Goal: Task Accomplishment & Management: Complete application form

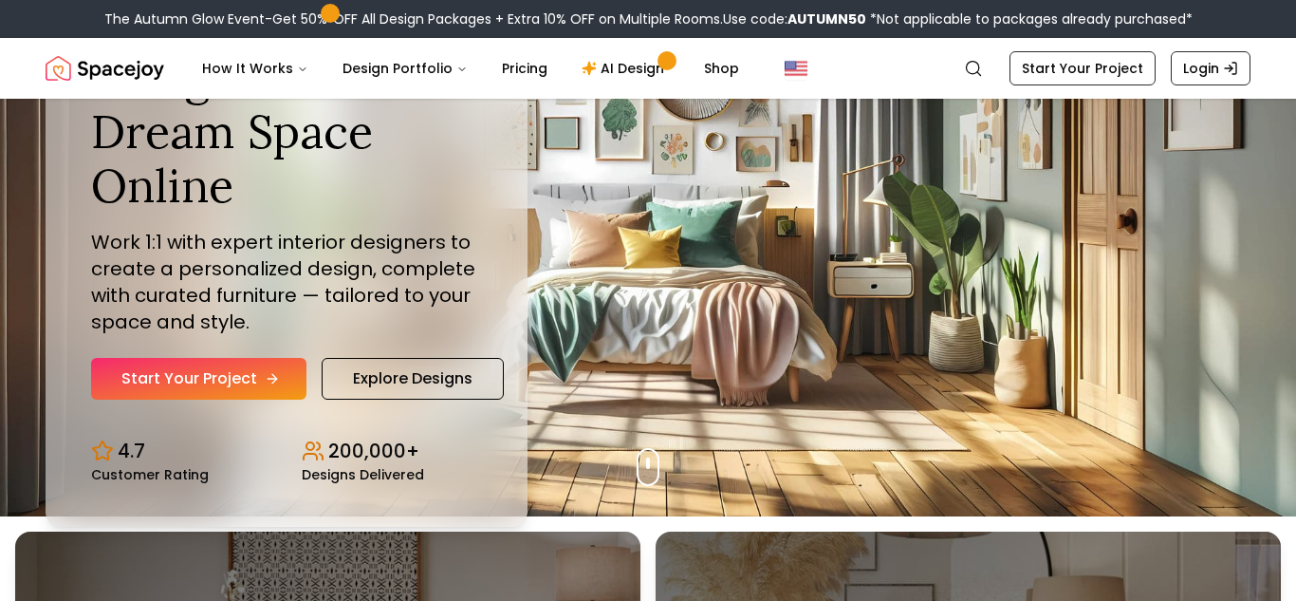
scroll to position [84, 0]
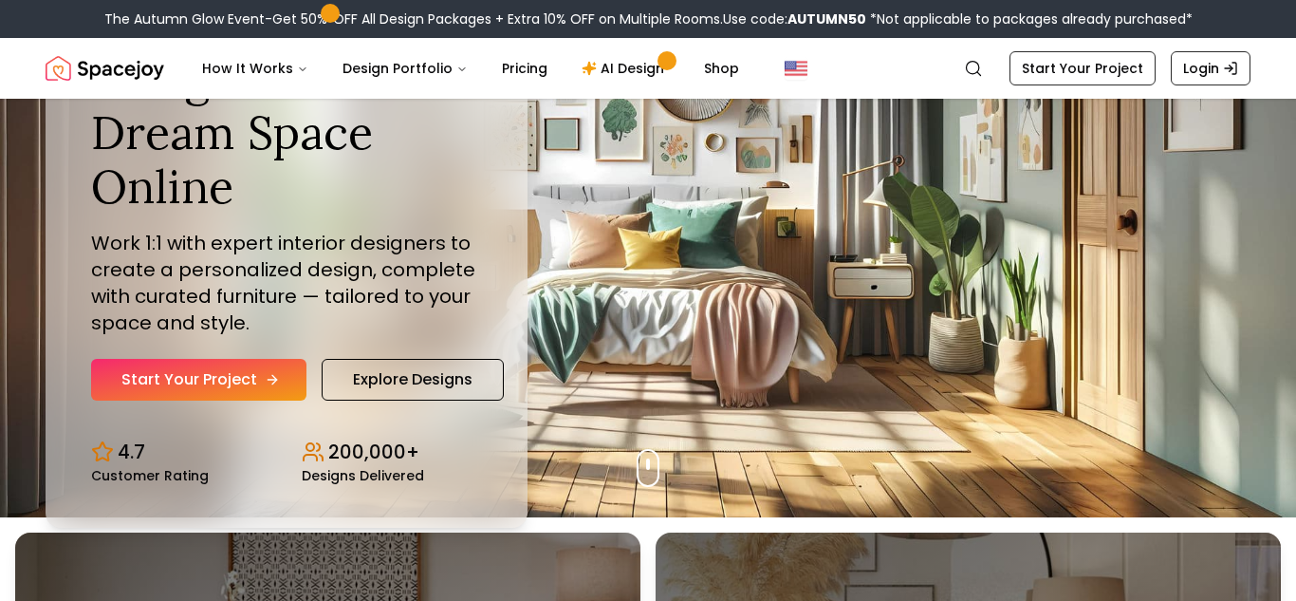
click at [272, 377] on icon "Hero section" at bounding box center [272, 379] width 15 height 15
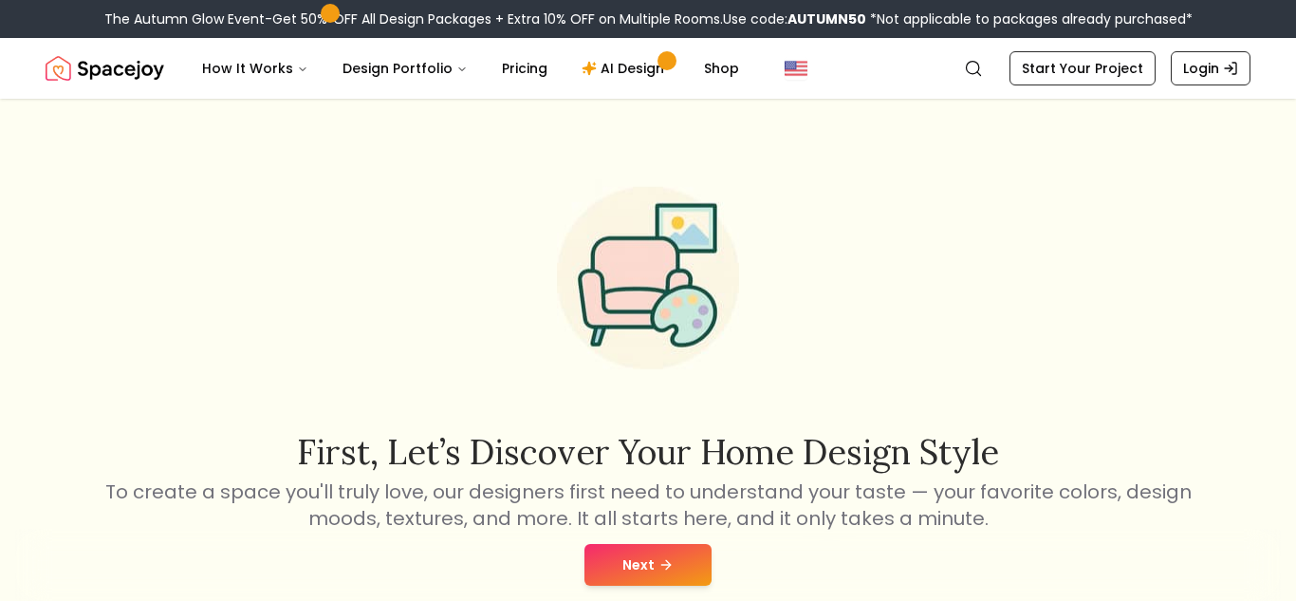
click at [668, 578] on button "Next" at bounding box center [648, 565] width 127 height 42
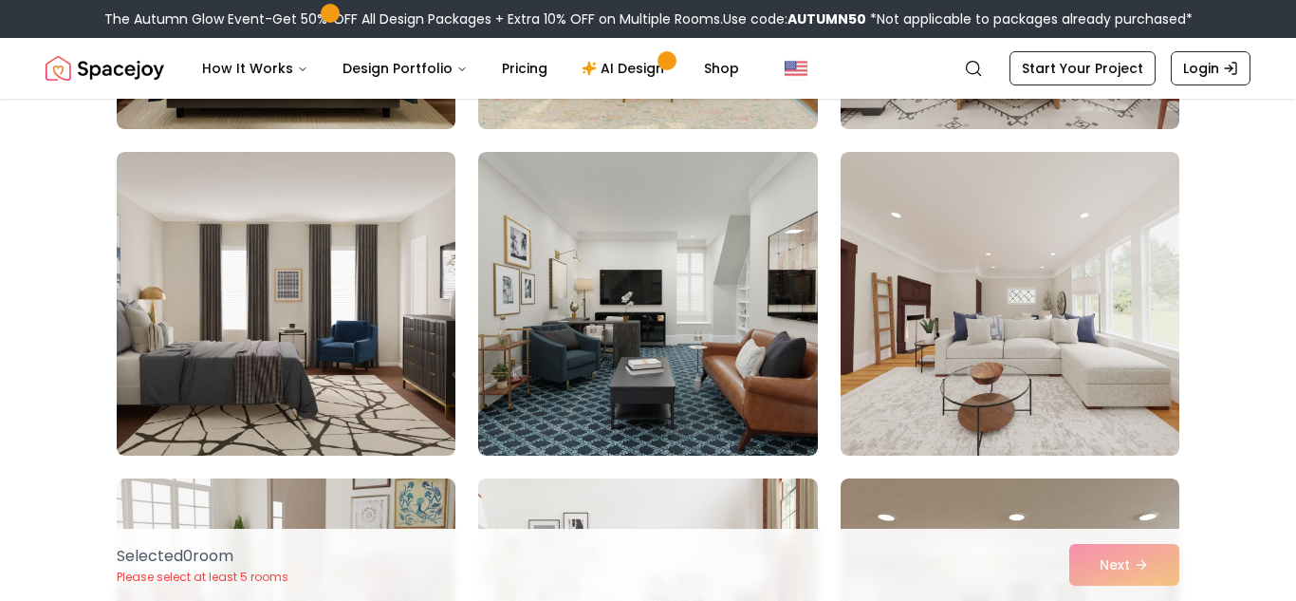
scroll to position [432, 0]
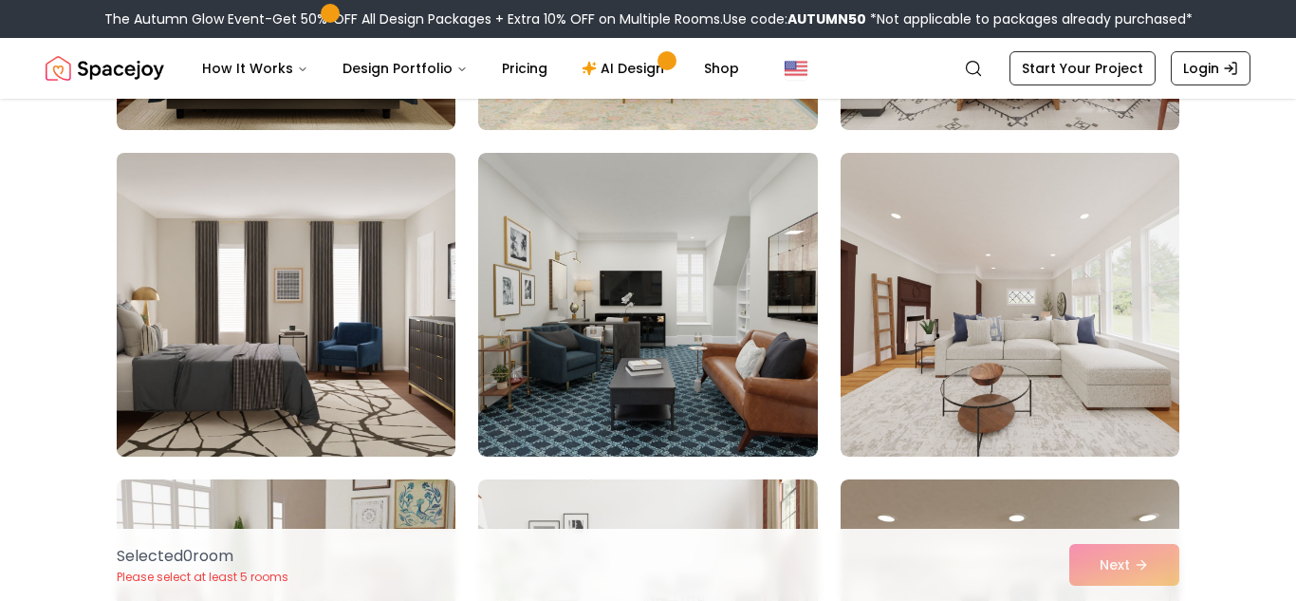
click at [380, 318] on img at bounding box center [286, 304] width 356 height 319
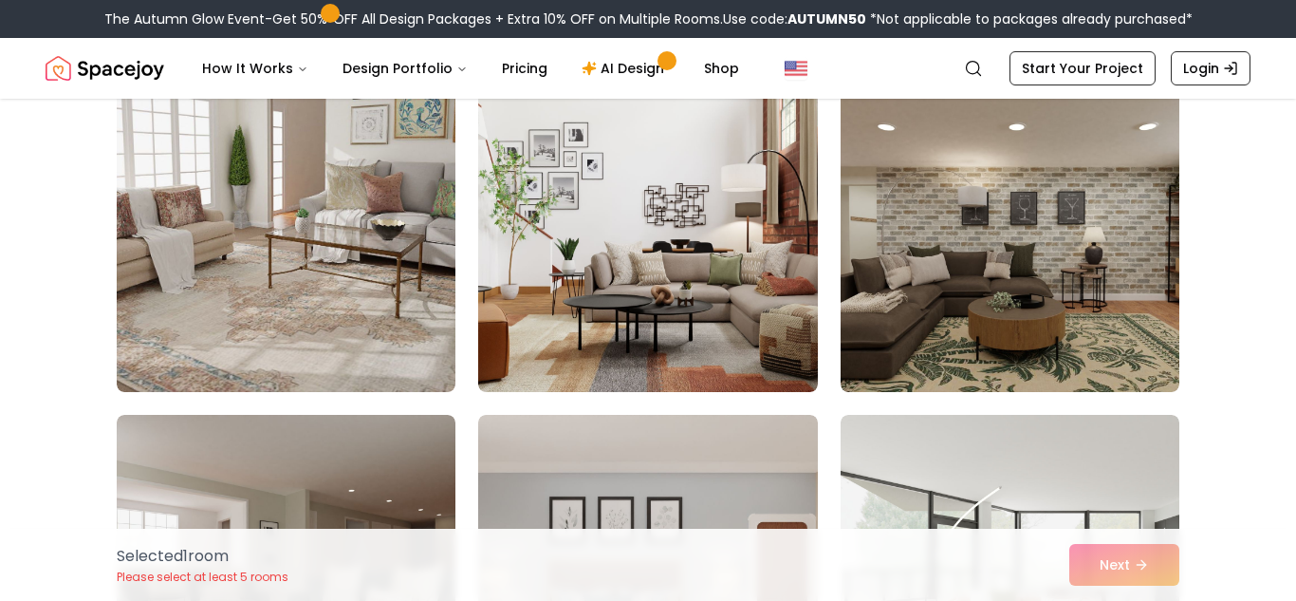
scroll to position [822, 0]
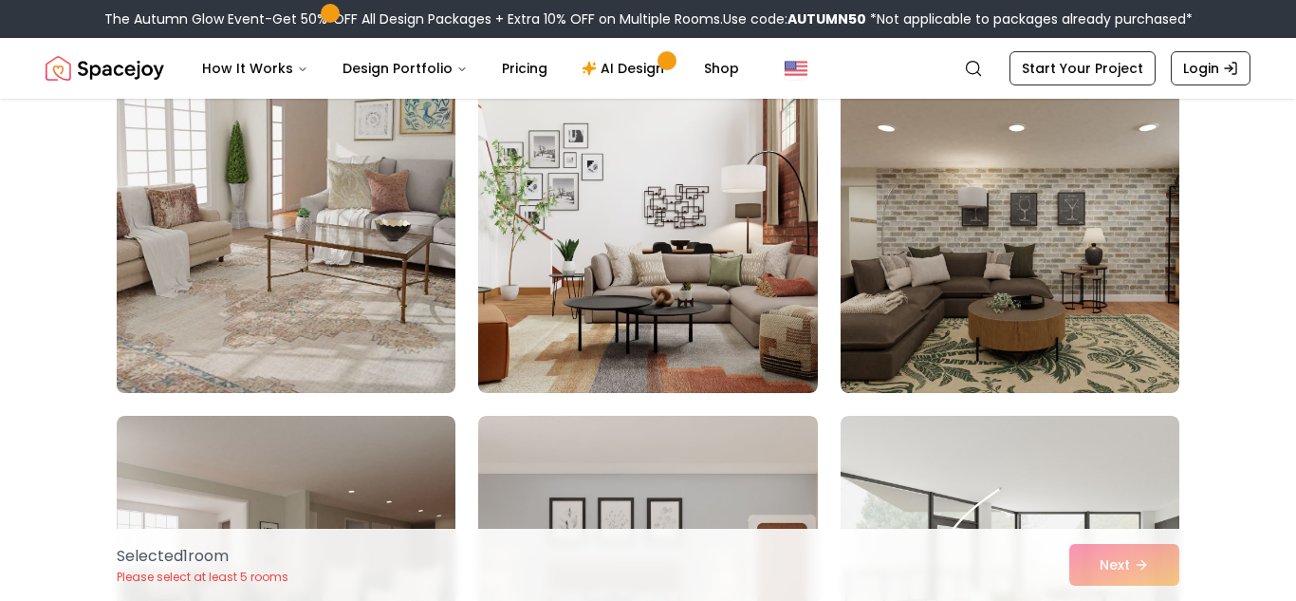
click at [403, 313] on img at bounding box center [286, 241] width 356 height 319
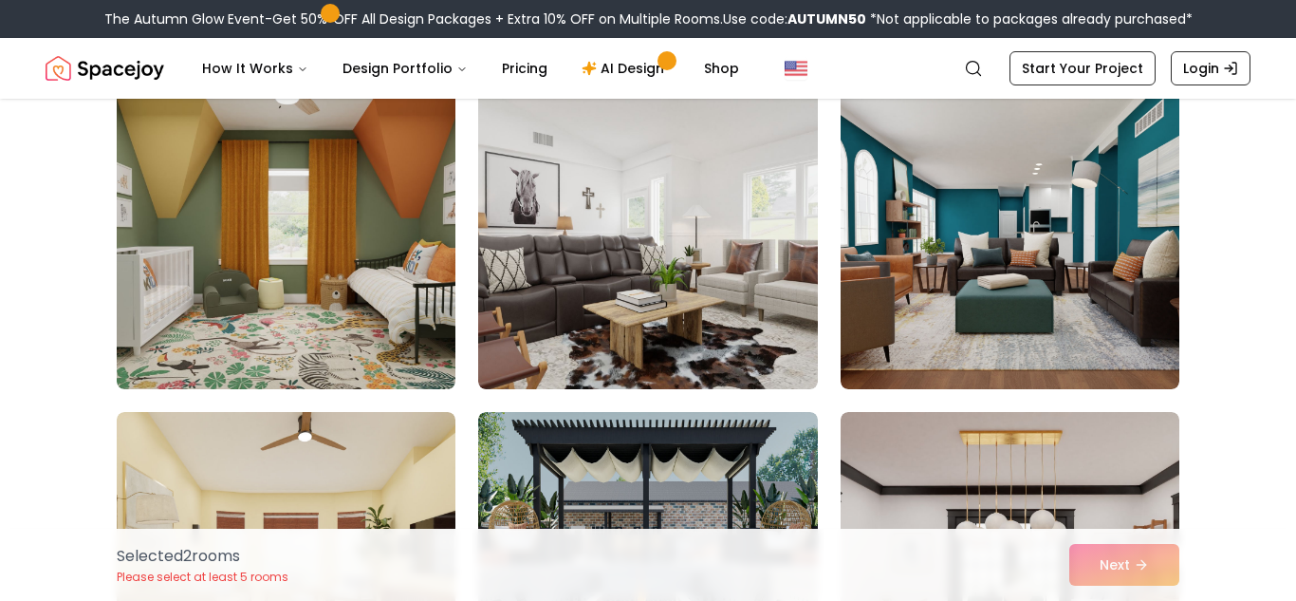
scroll to position [1518, 0]
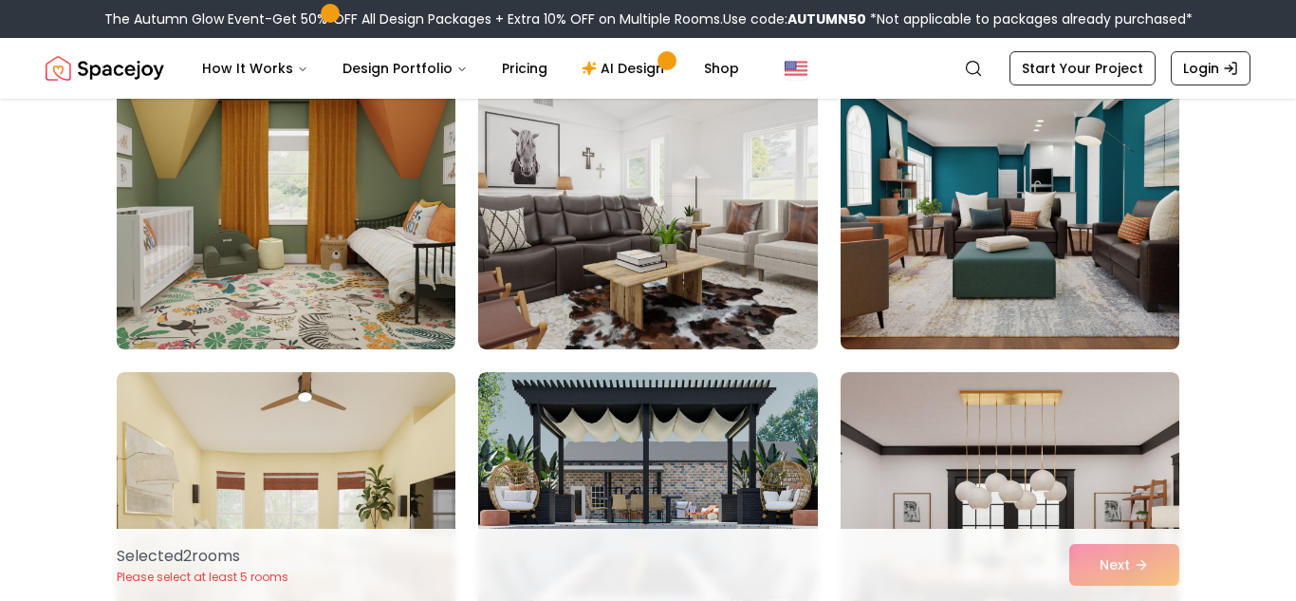
click at [1029, 132] on img at bounding box center [1010, 197] width 356 height 319
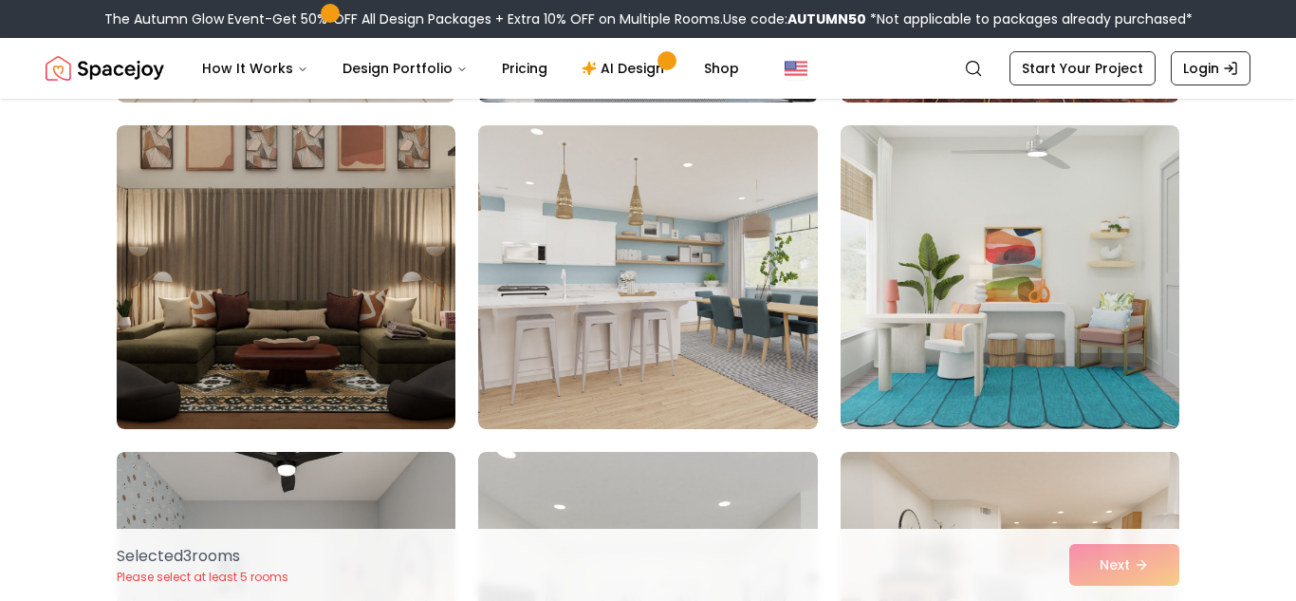
scroll to position [2099, 0]
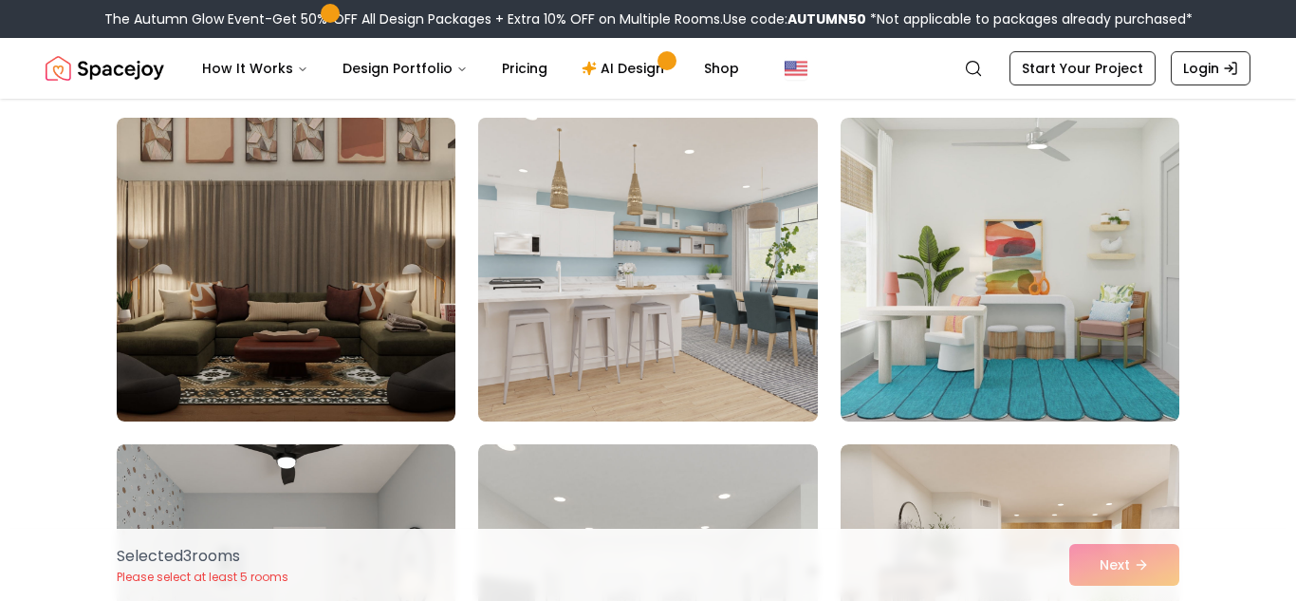
click at [629, 268] on img at bounding box center [648, 269] width 356 height 319
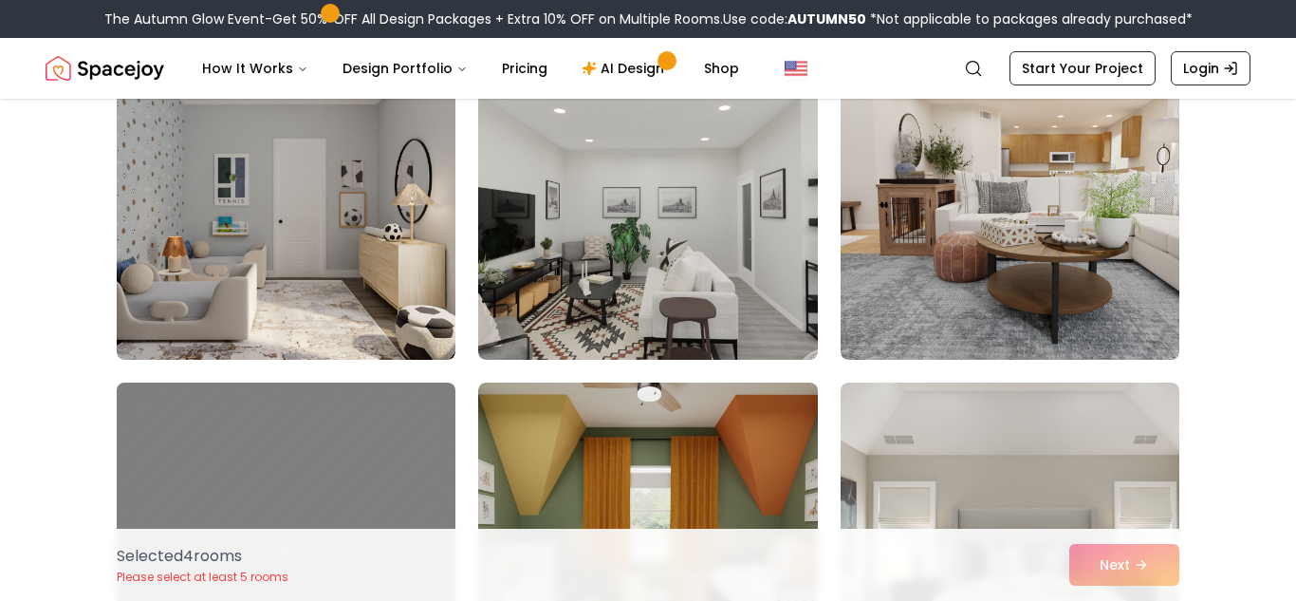
scroll to position [2490, 0]
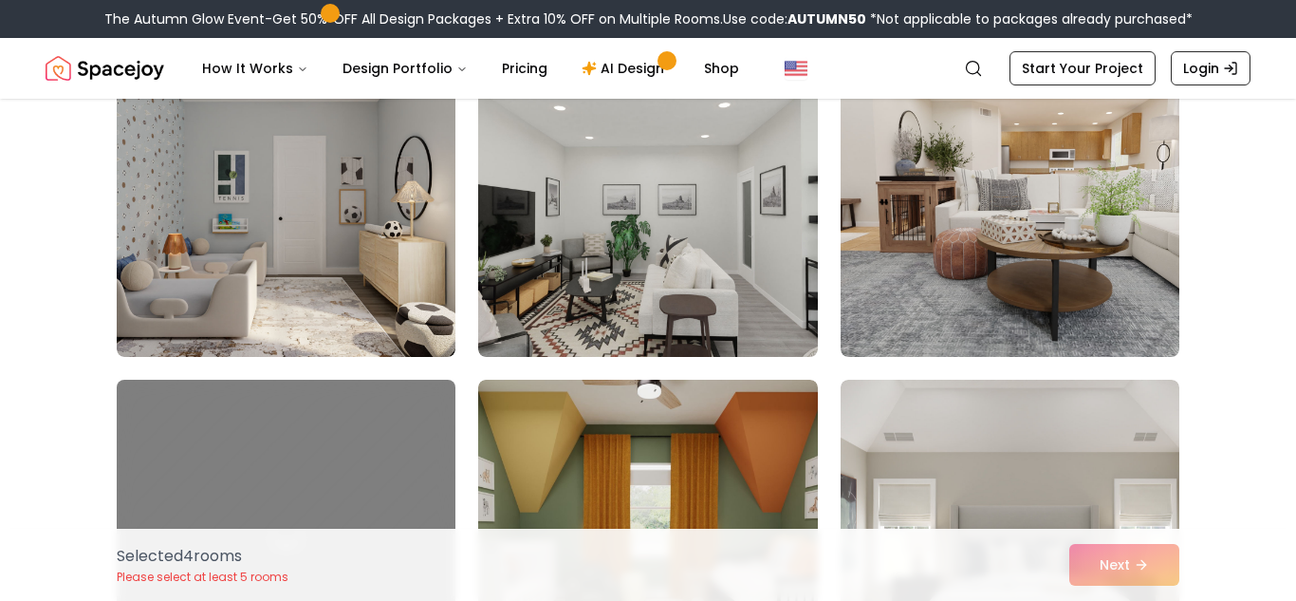
click at [712, 247] on img at bounding box center [647, 205] width 339 height 304
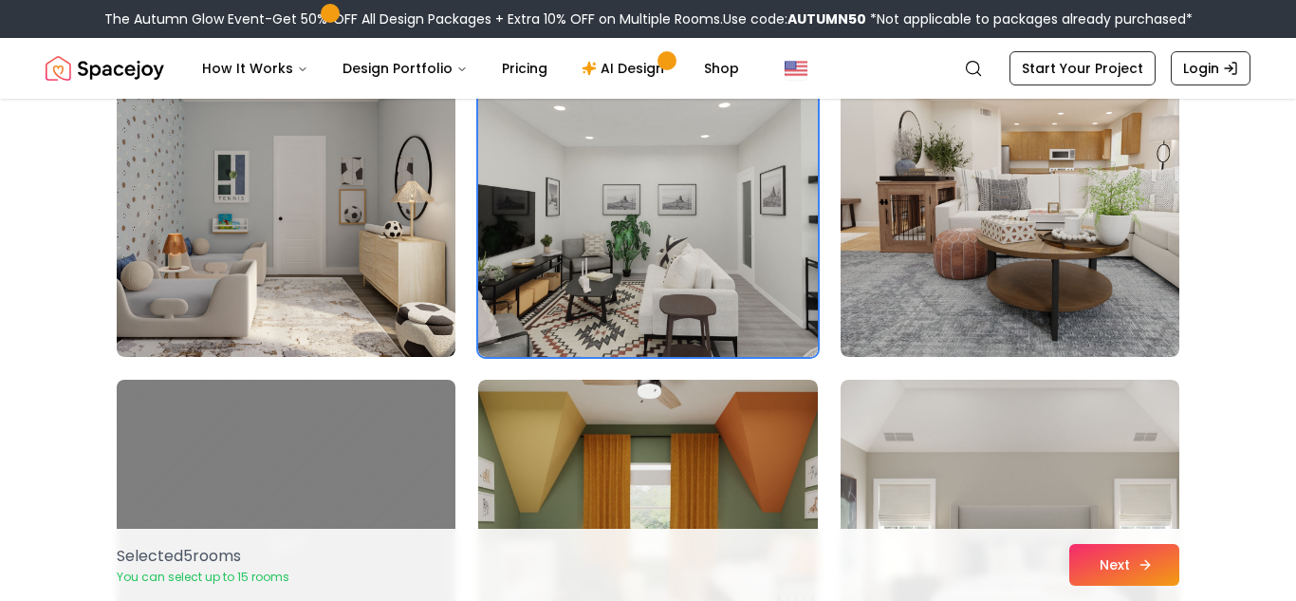
click at [1138, 565] on icon at bounding box center [1145, 564] width 15 height 15
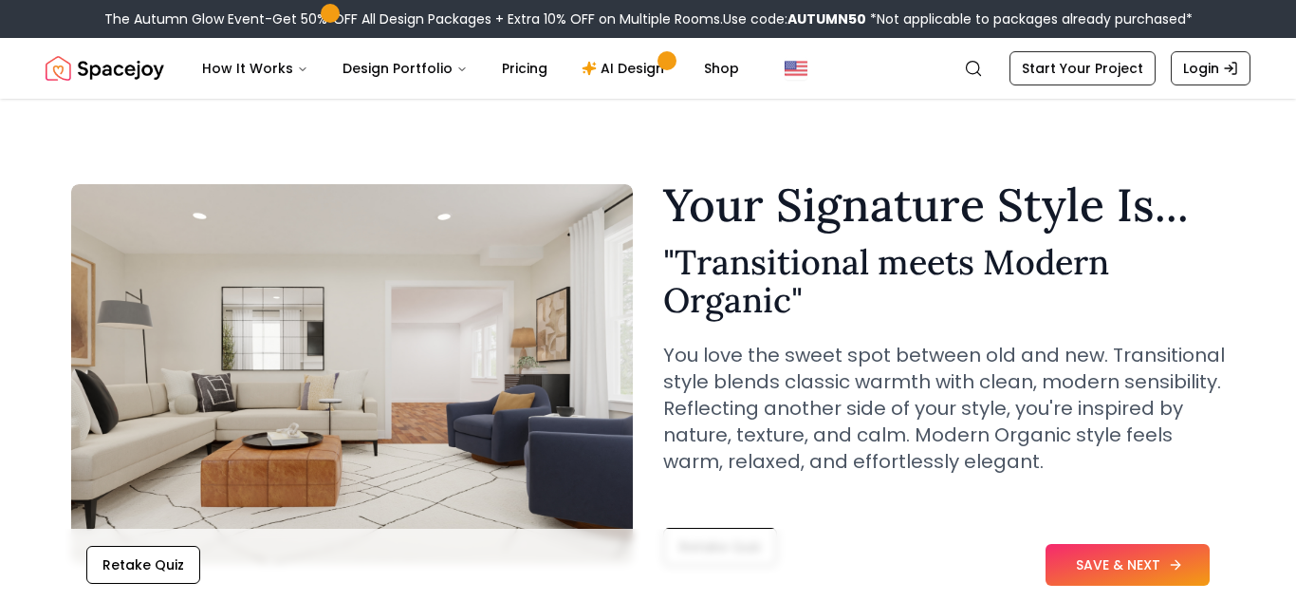
click at [1083, 566] on button "SAVE & NEXT" at bounding box center [1128, 565] width 164 height 42
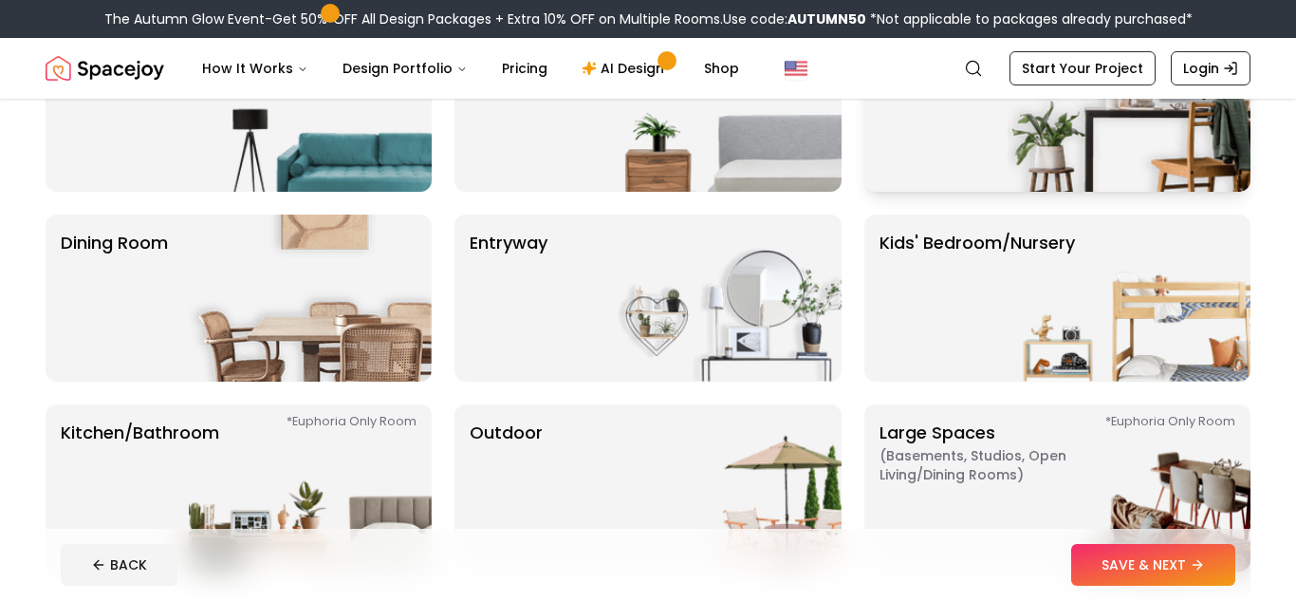
scroll to position [240, 0]
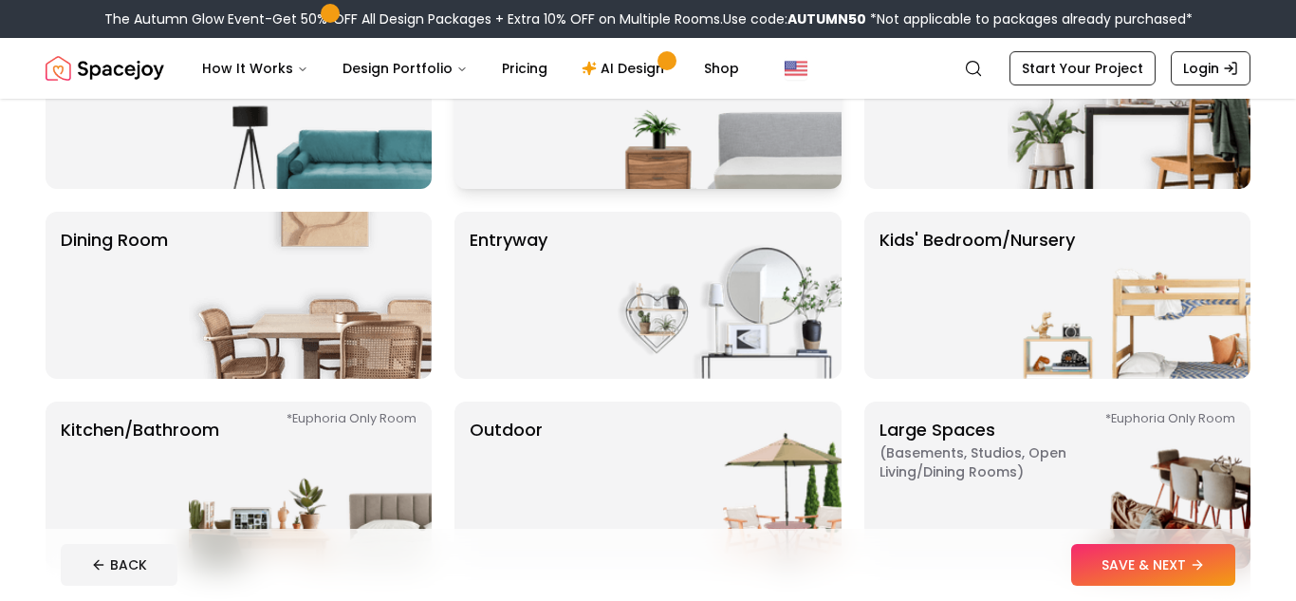
click at [703, 130] on img at bounding box center [720, 105] width 243 height 167
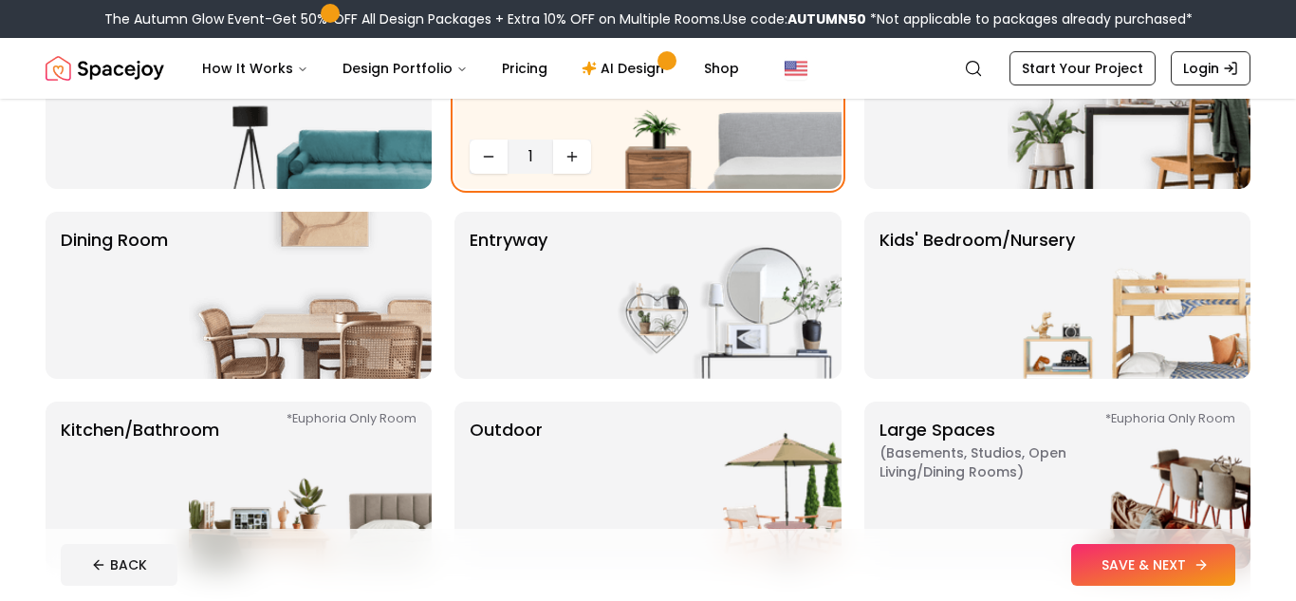
click at [1215, 573] on button "SAVE & NEXT" at bounding box center [1153, 565] width 164 height 42
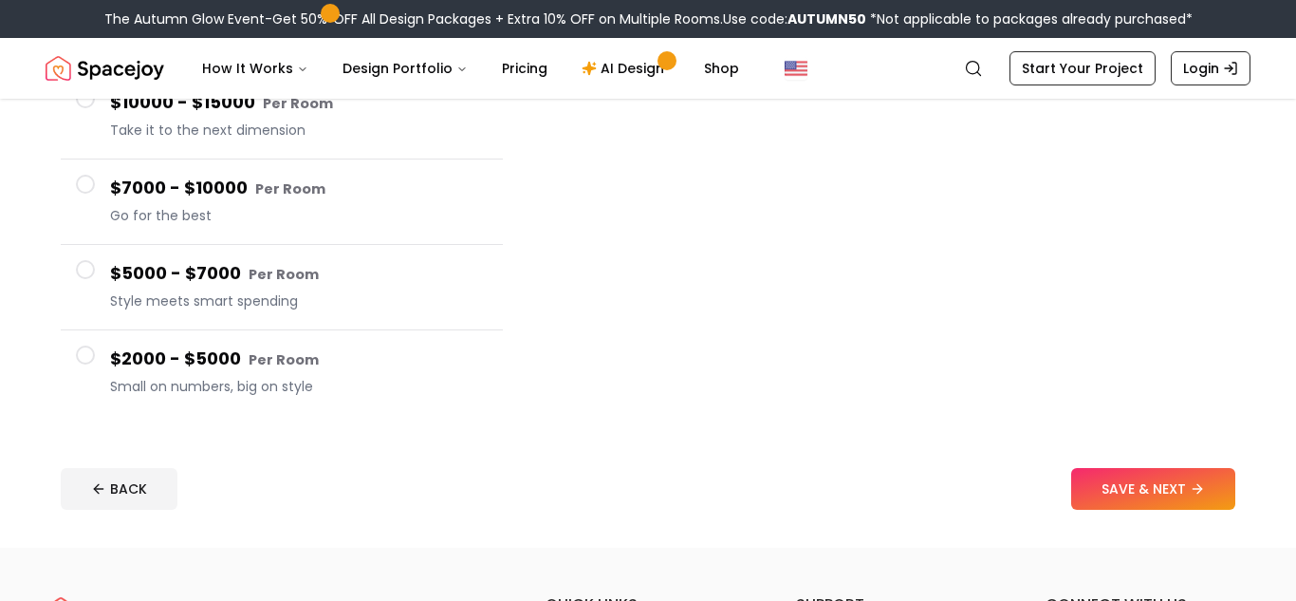
scroll to position [312, 0]
click at [81, 355] on span at bounding box center [85, 353] width 19 height 19
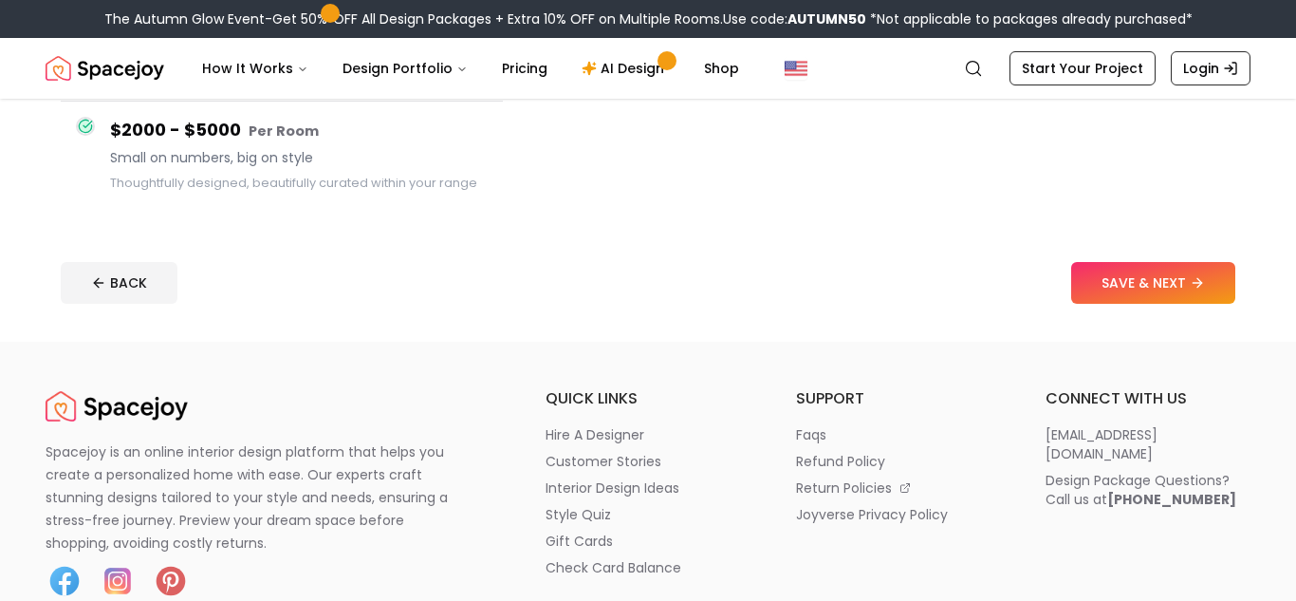
scroll to position [518, 0]
click at [1103, 269] on button "SAVE & NEXT" at bounding box center [1153, 282] width 164 height 42
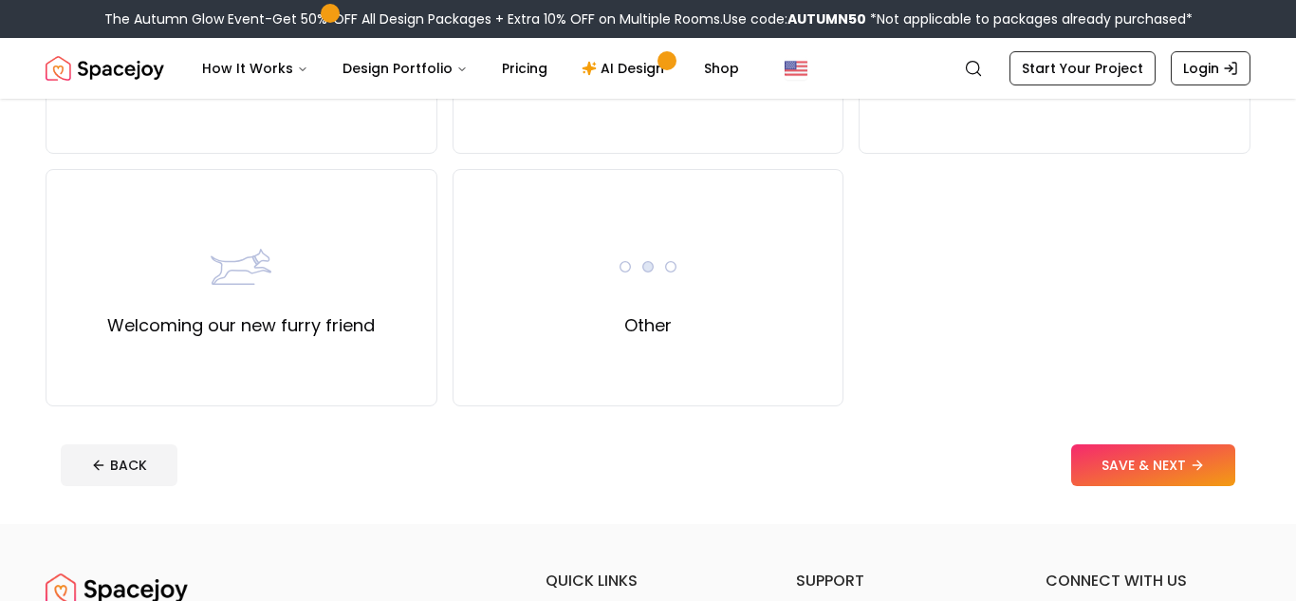
scroll to position [851, 0]
click at [670, 276] on img at bounding box center [648, 265] width 61 height 61
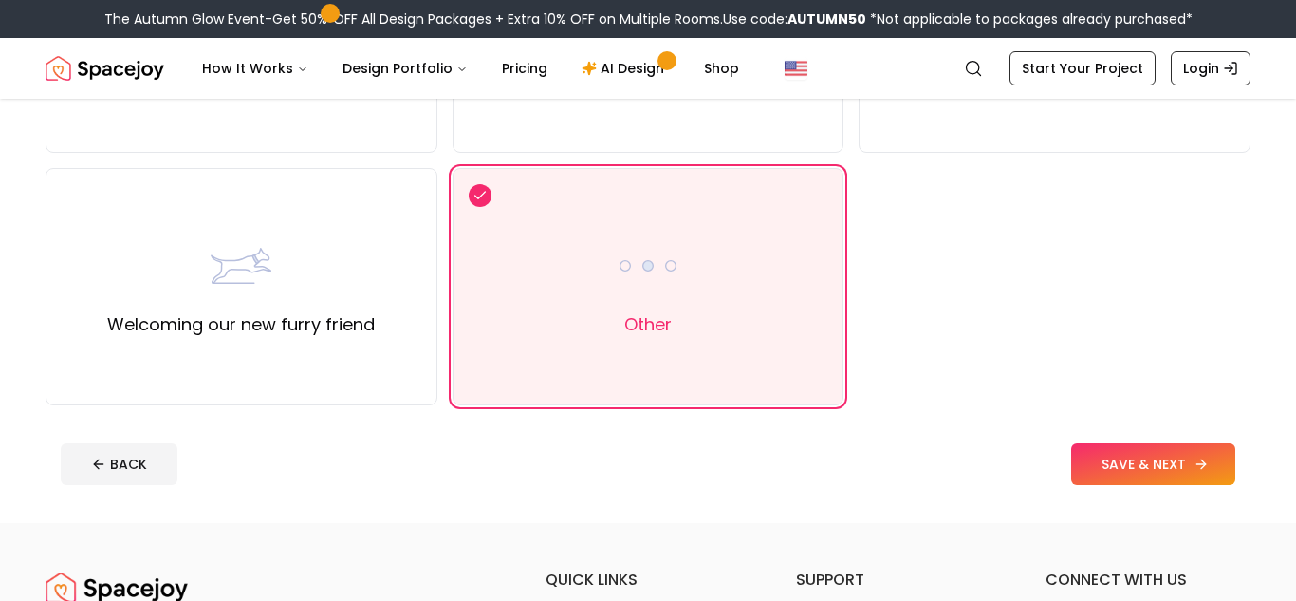
click at [1143, 477] on button "SAVE & NEXT" at bounding box center [1153, 464] width 164 height 42
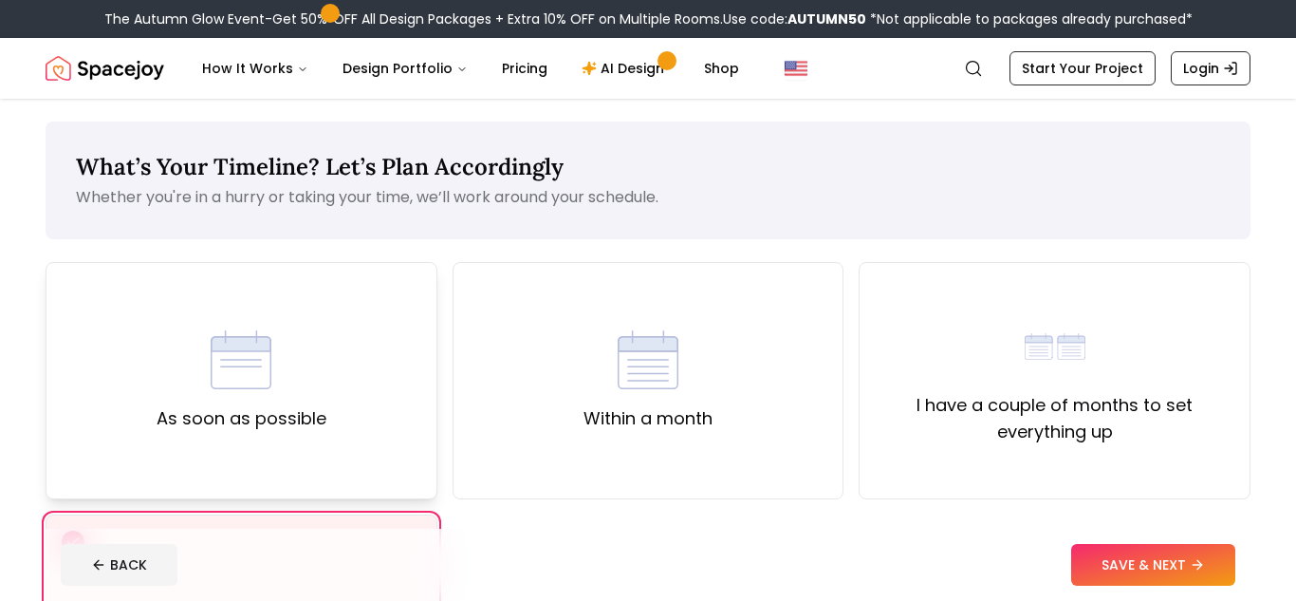
click at [353, 345] on div "As soon as possible" at bounding box center [242, 380] width 392 height 237
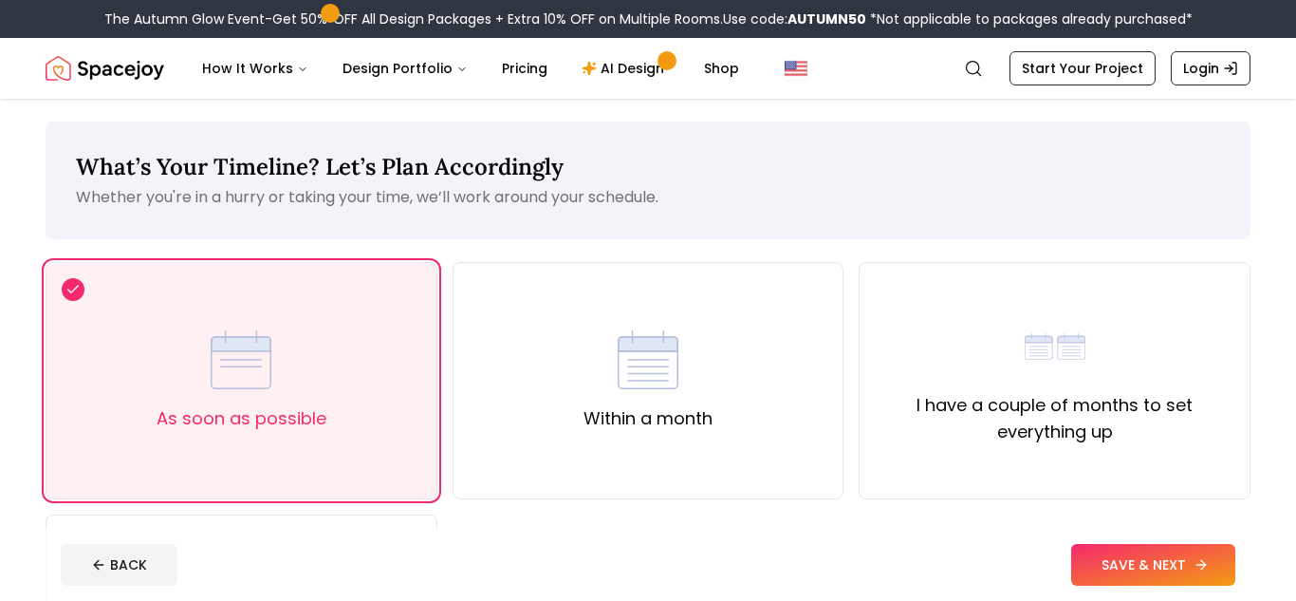
click at [1105, 575] on button "SAVE & NEXT" at bounding box center [1153, 565] width 164 height 42
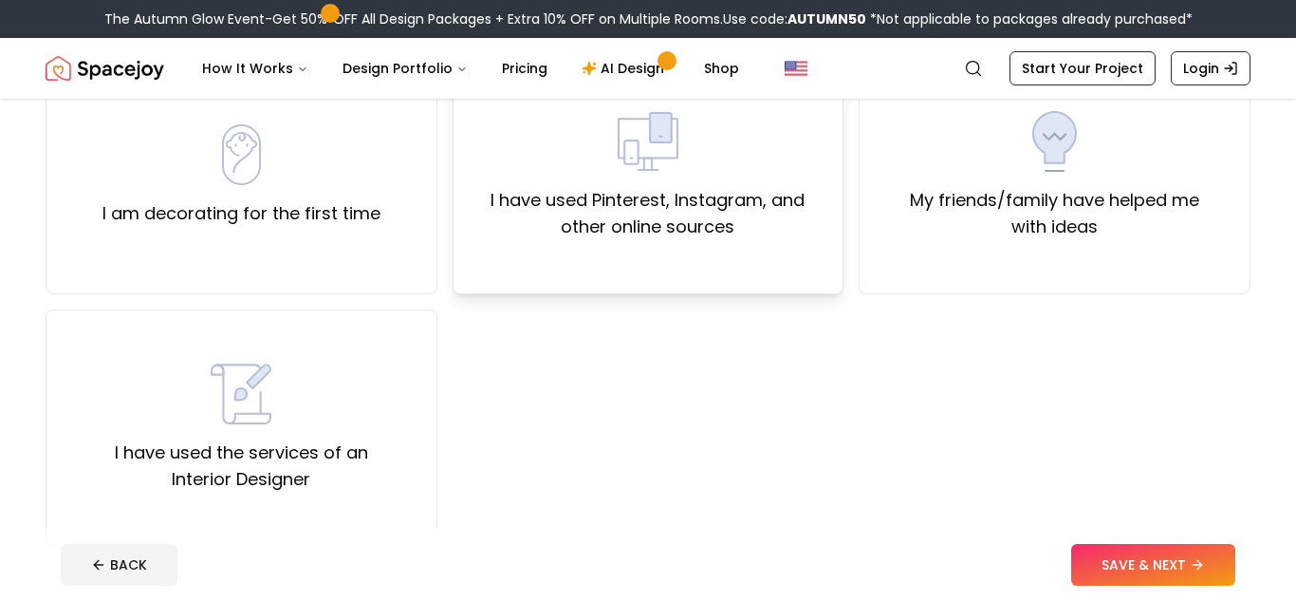
scroll to position [208, 0]
click at [689, 186] on label "I have used Pinterest, Instagram, and other online sources" at bounding box center [649, 210] width 360 height 53
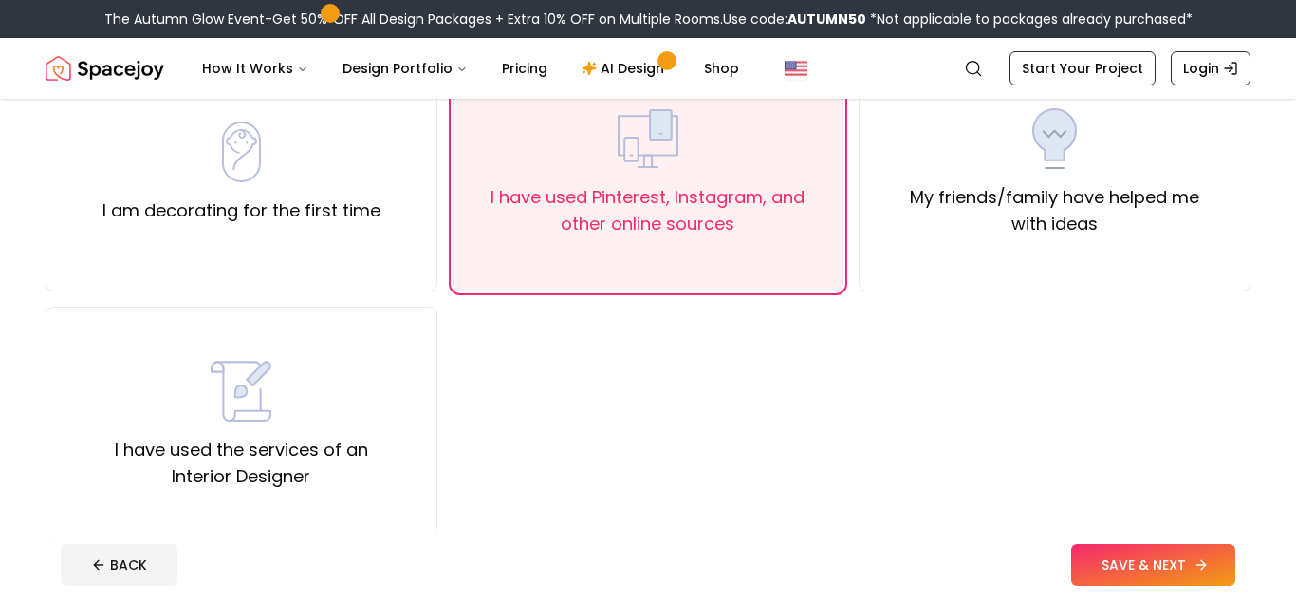
click at [1123, 563] on button "SAVE & NEXT" at bounding box center [1153, 565] width 164 height 42
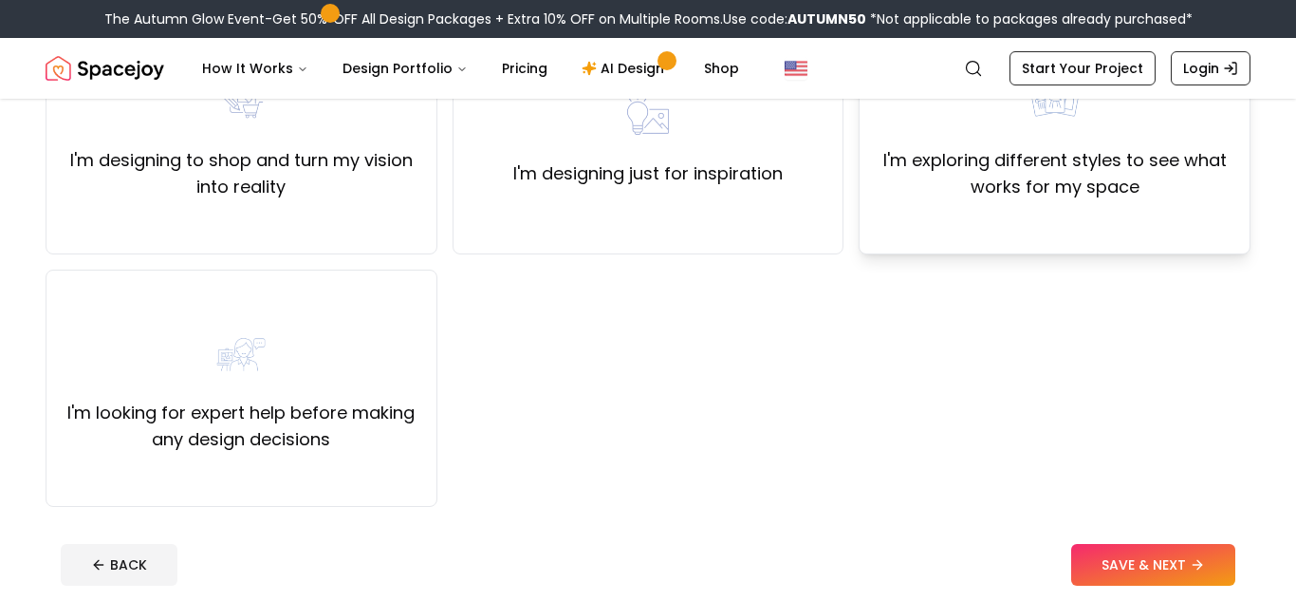
scroll to position [248, 0]
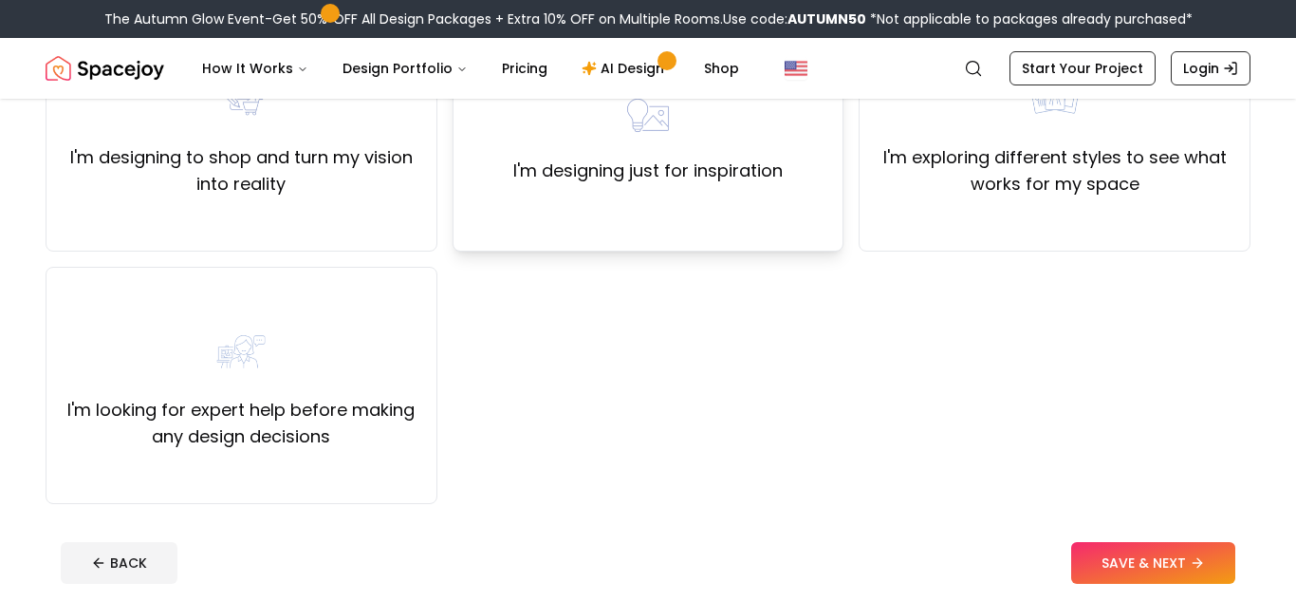
click at [770, 153] on div "I'm designing just for inspiration" at bounding box center [647, 133] width 269 height 102
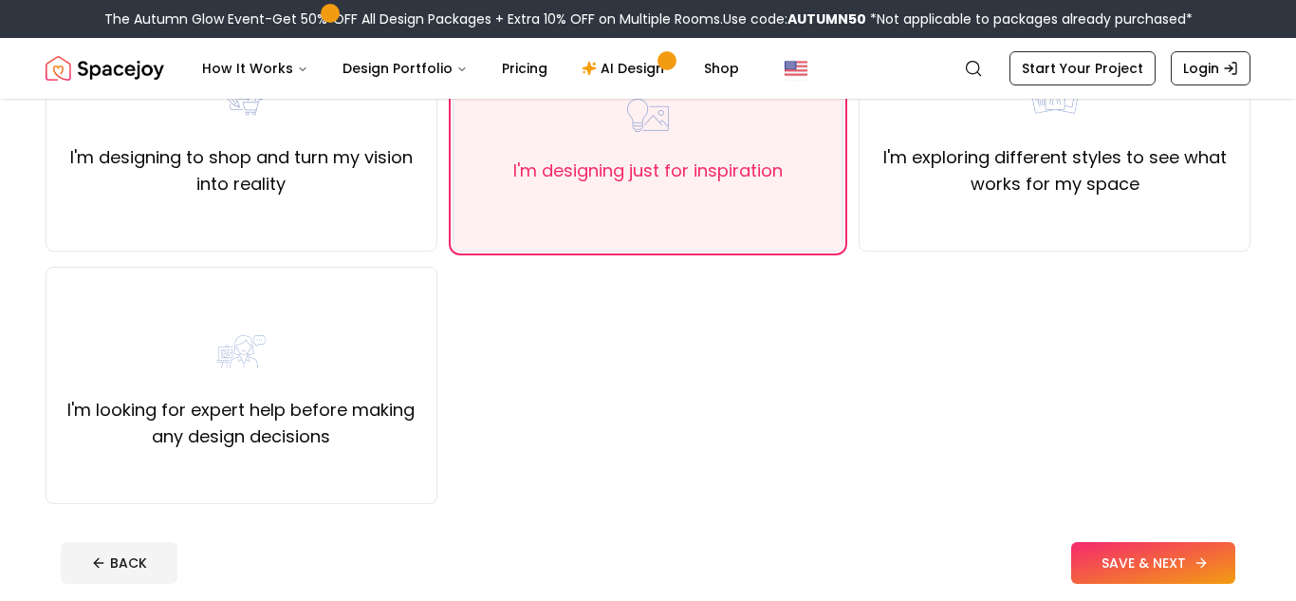
click at [1183, 574] on button "SAVE & NEXT" at bounding box center [1153, 563] width 164 height 42
